Goal: Navigation & Orientation: Find specific page/section

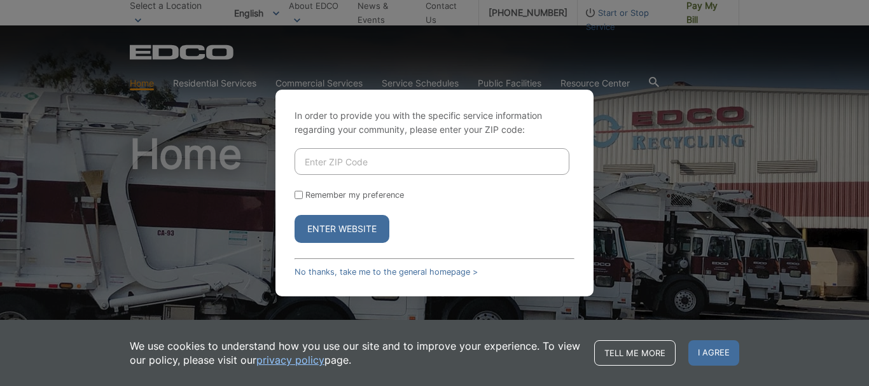
click at [795, 163] on div "In order to provide you with the specific service information regarding your co…" at bounding box center [434, 193] width 869 height 386
click at [790, 160] on div "In order to provide you with the specific service information regarding your co…" at bounding box center [434, 193] width 869 height 386
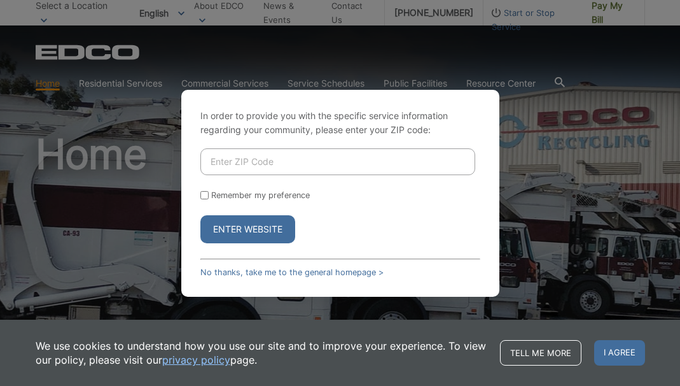
click at [658, 129] on div "In order to provide you with the specific service information regarding your co…" at bounding box center [340, 193] width 680 height 386
click at [246, 231] on button "Enter Website" at bounding box center [247, 229] width 95 height 28
click at [558, 113] on div "In order to provide you with the specific service information regarding your co…" at bounding box center [340, 193] width 680 height 386
click at [556, 113] on div "In order to provide you with the specific service information regarding your co…" at bounding box center [340, 193] width 680 height 386
drag, startPoint x: 554, startPoint y: 113, endPoint x: 538, endPoint y: 116, distance: 17.0
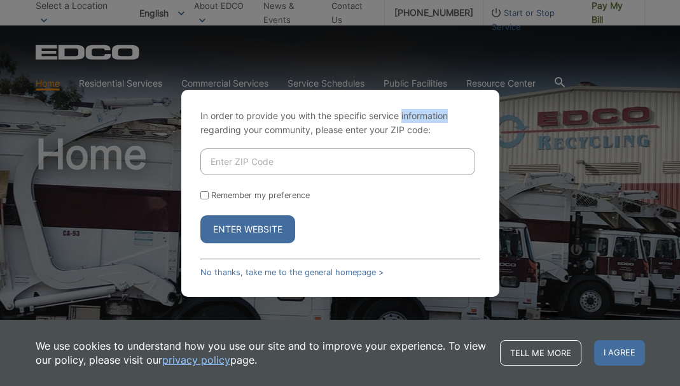
click at [545, 115] on div "In order to provide you with the specific service information regarding your co…" at bounding box center [340, 193] width 680 height 386
click at [202, 189] on form "Remember my preference Enter Website" at bounding box center [340, 195] width 280 height 95
click at [205, 196] on input "Remember my preference" at bounding box center [204, 195] width 8 height 8
checkbox input "true"
click at [215, 227] on button "Enter Website" at bounding box center [247, 229] width 95 height 28
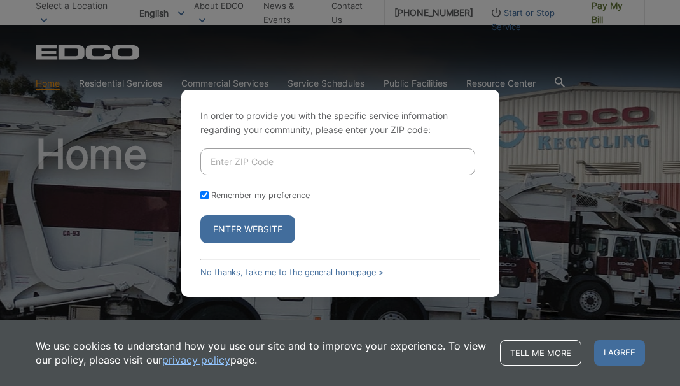
click at [215, 227] on button "Enter Website" at bounding box center [247, 229] width 95 height 28
click at [137, 197] on div "In order to provide you with the specific service information regarding your co…" at bounding box center [340, 193] width 680 height 386
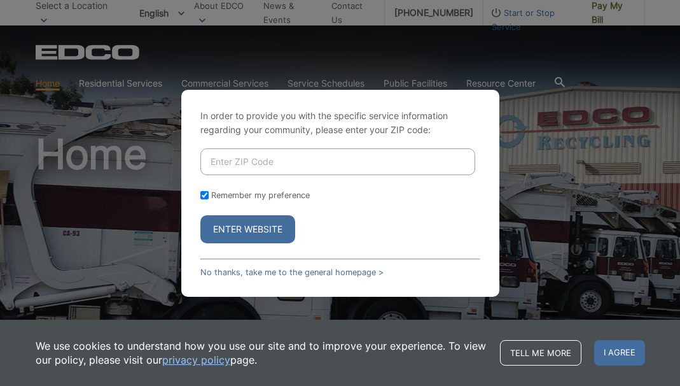
click at [137, 197] on div "In order to provide you with the specific service information regarding your co…" at bounding box center [340, 193] width 680 height 386
